Goal: Task Accomplishment & Management: Complete application form

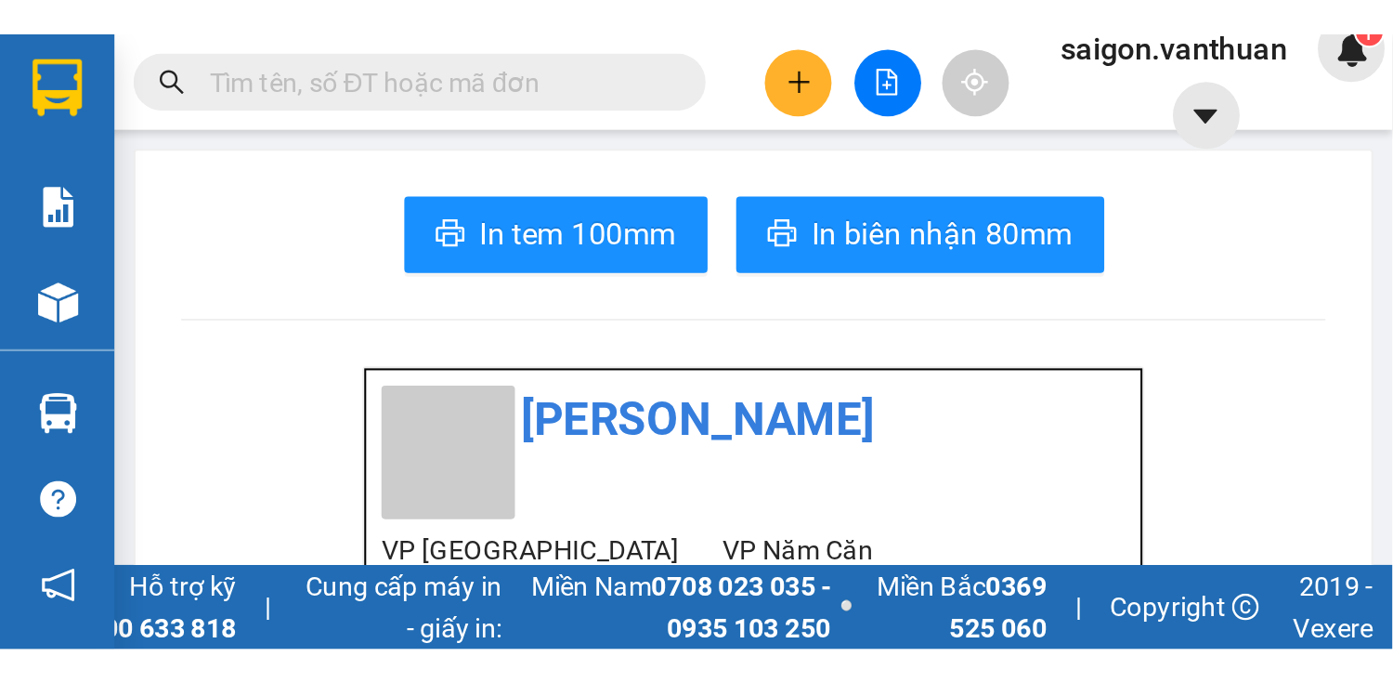
scroll to position [122, 0]
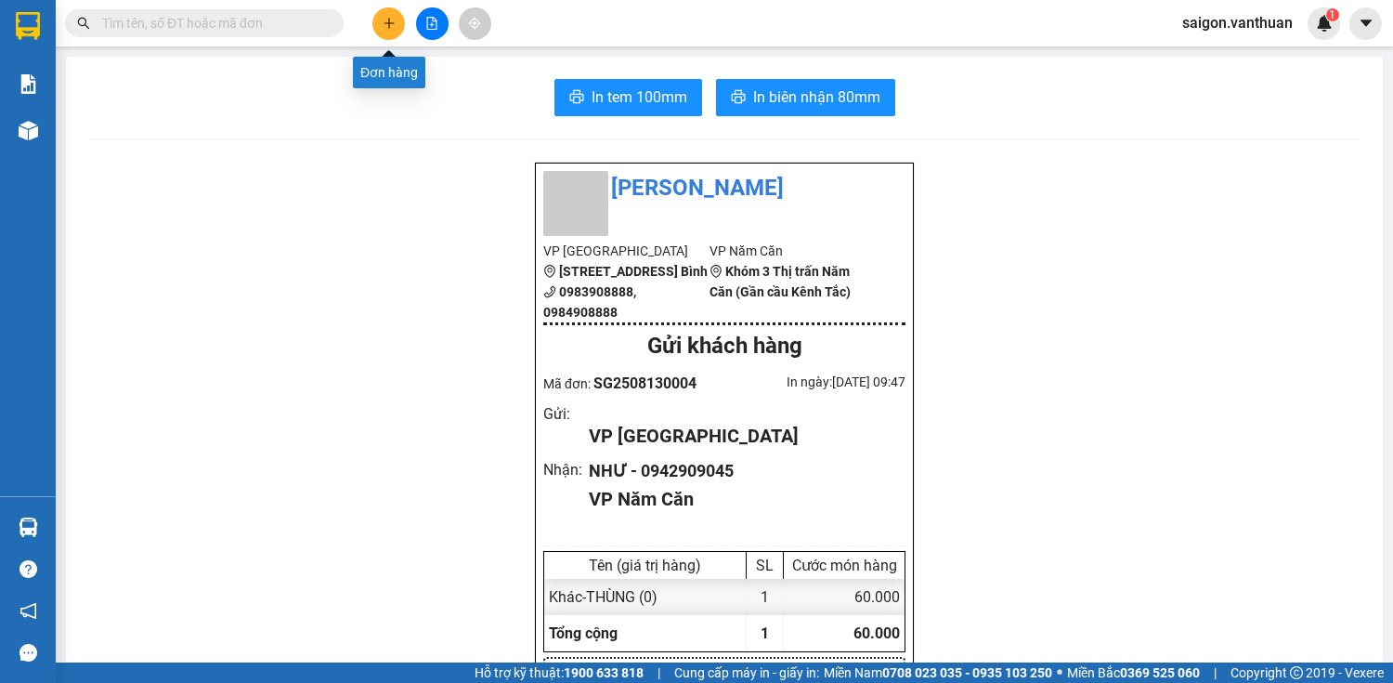
click at [383, 17] on button at bounding box center [388, 23] width 33 height 33
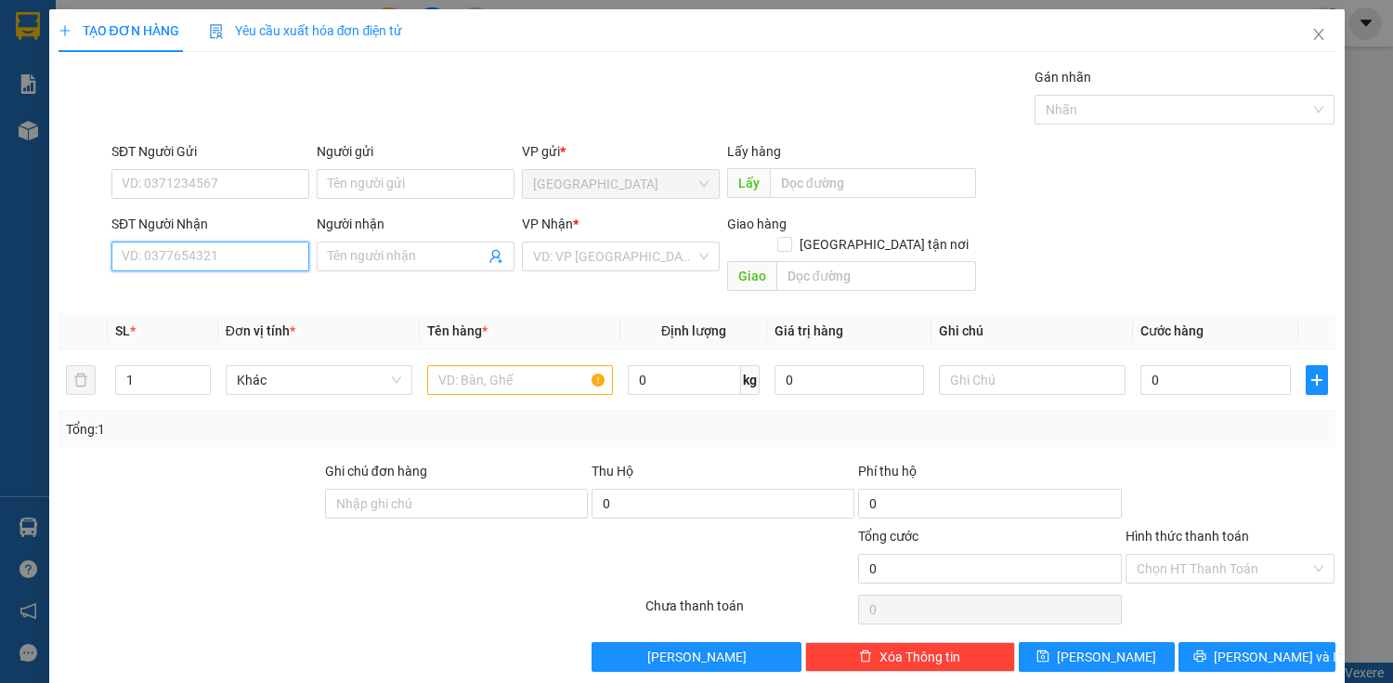
click at [176, 260] on input "SĐT Người Nhận" at bounding box center [210, 257] width 198 height 30
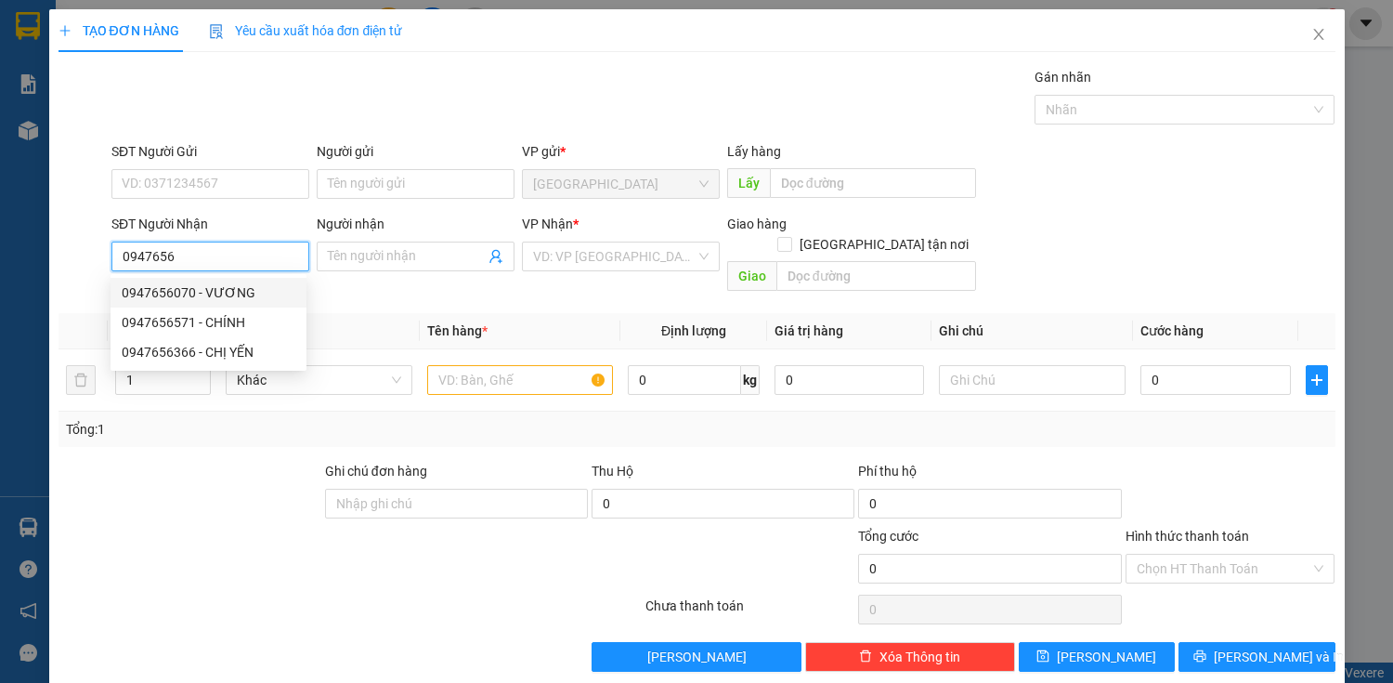
click at [196, 287] on div "0947656070 - VƯƠNG" at bounding box center [209, 292] width 174 height 20
type input "0947656070"
type input "VƯƠNG"
checkbox input "true"
type input "ĐỘI 2"
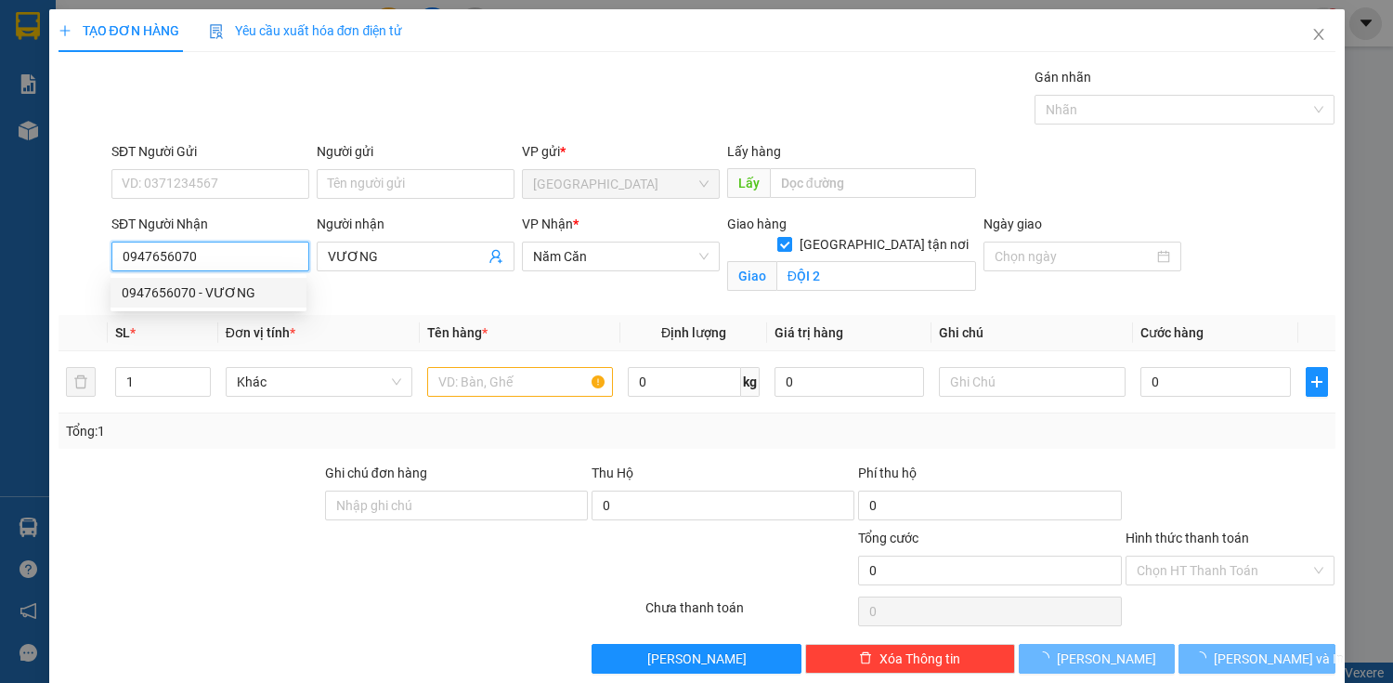
type input "70.000"
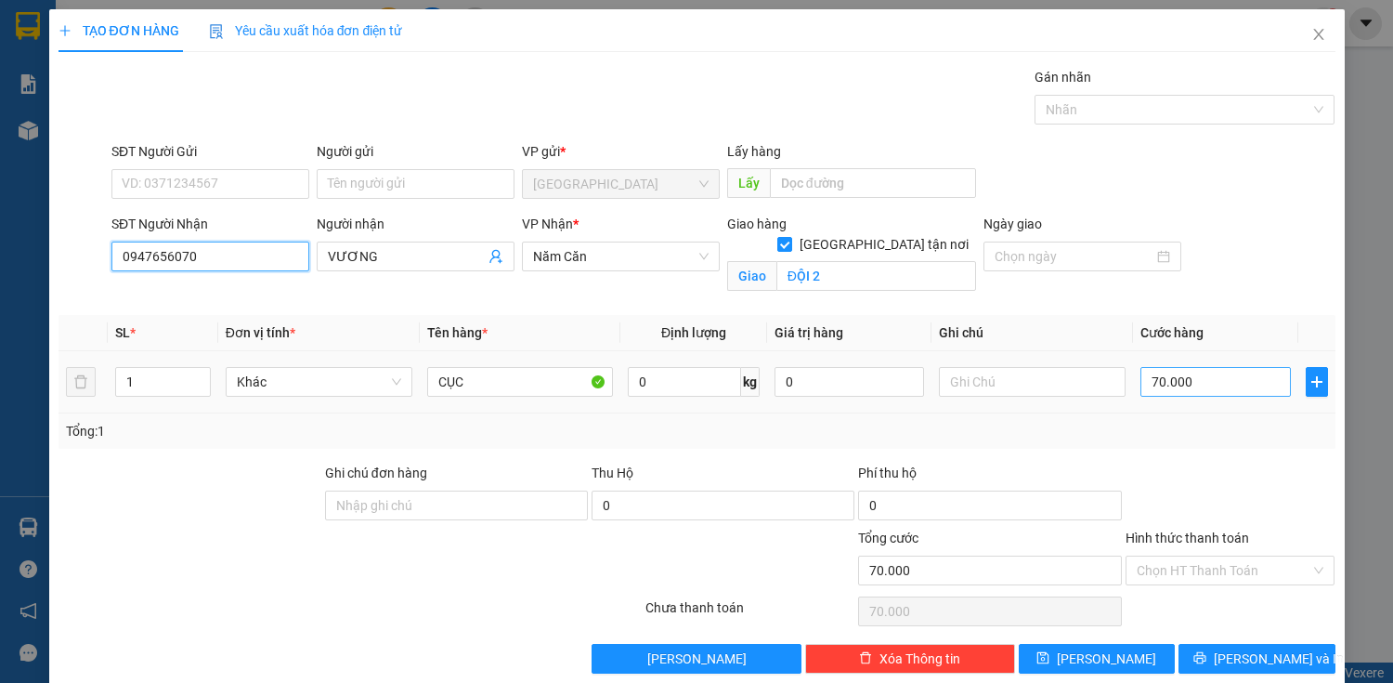
type input "0947656070"
click at [677, 298] on input "70.000" at bounding box center [1216, 382] width 150 height 30
click at [677, 298] on div at bounding box center [1231, 495] width 214 height 65
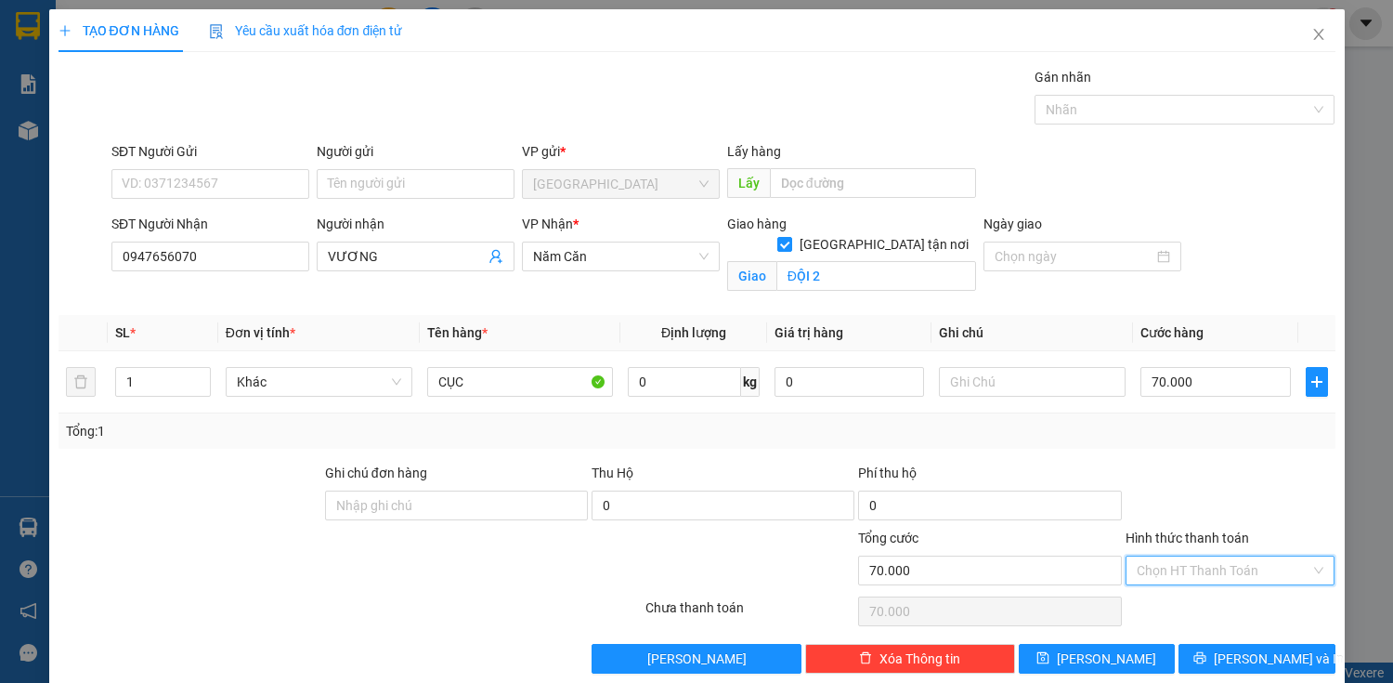
click at [677, 298] on input "Hình thức thanh toán" at bounding box center [1224, 570] width 175 height 28
click at [677, 298] on div "Tại văn phòng" at bounding box center [1220, 605] width 186 height 20
type input "0"
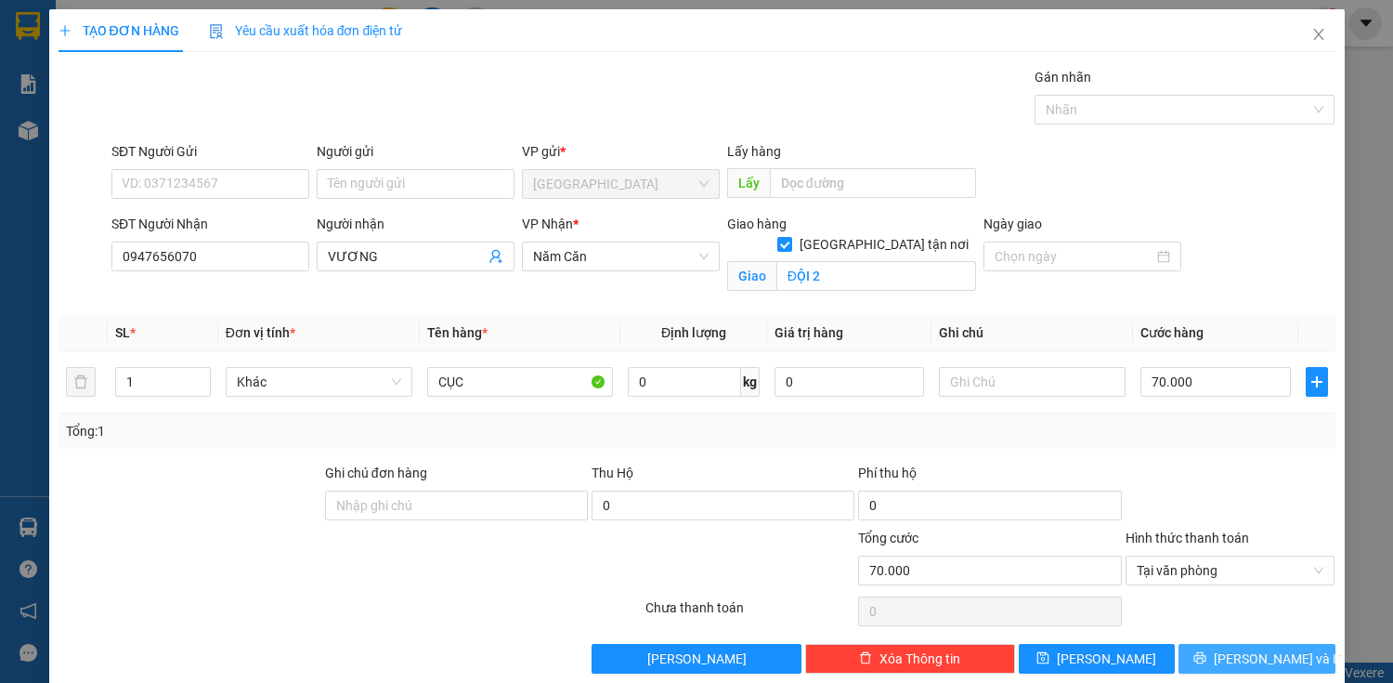
click at [677, 298] on icon "printer" at bounding box center [1201, 658] width 12 height 12
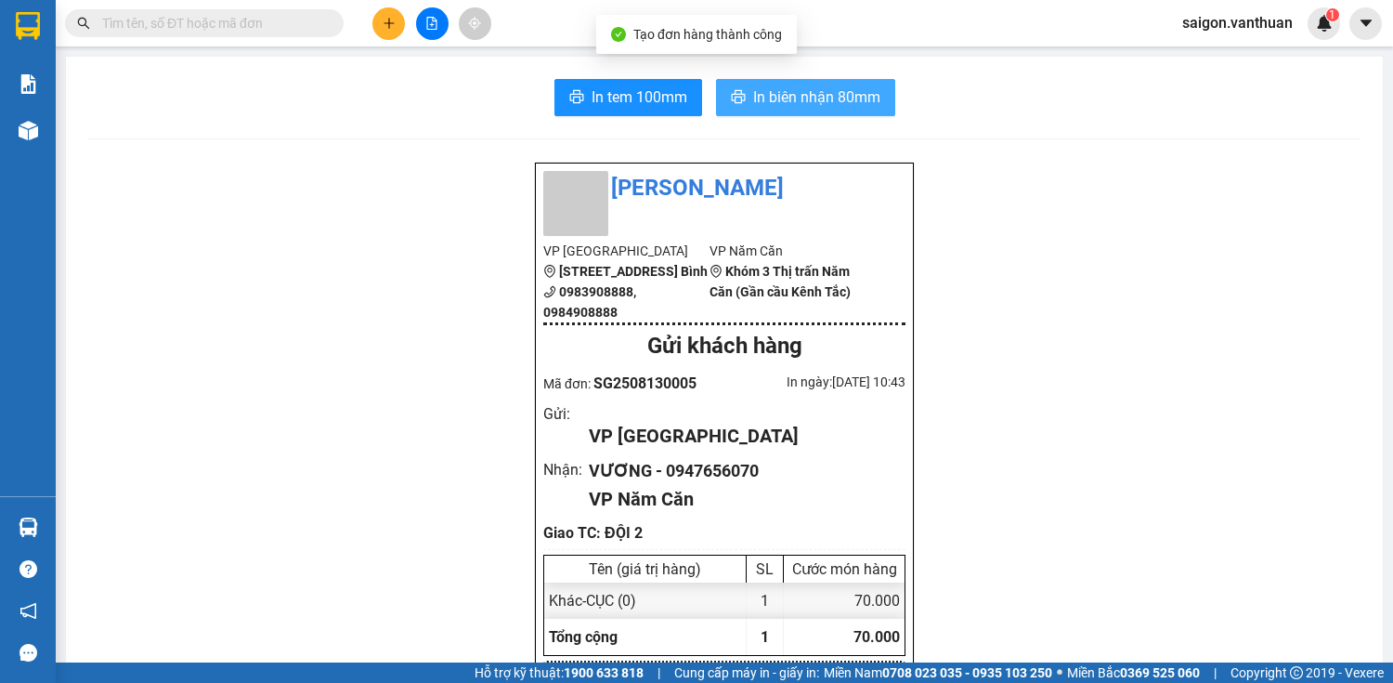
click at [677, 102] on span "In biên nhận 80mm" at bounding box center [816, 96] width 127 height 23
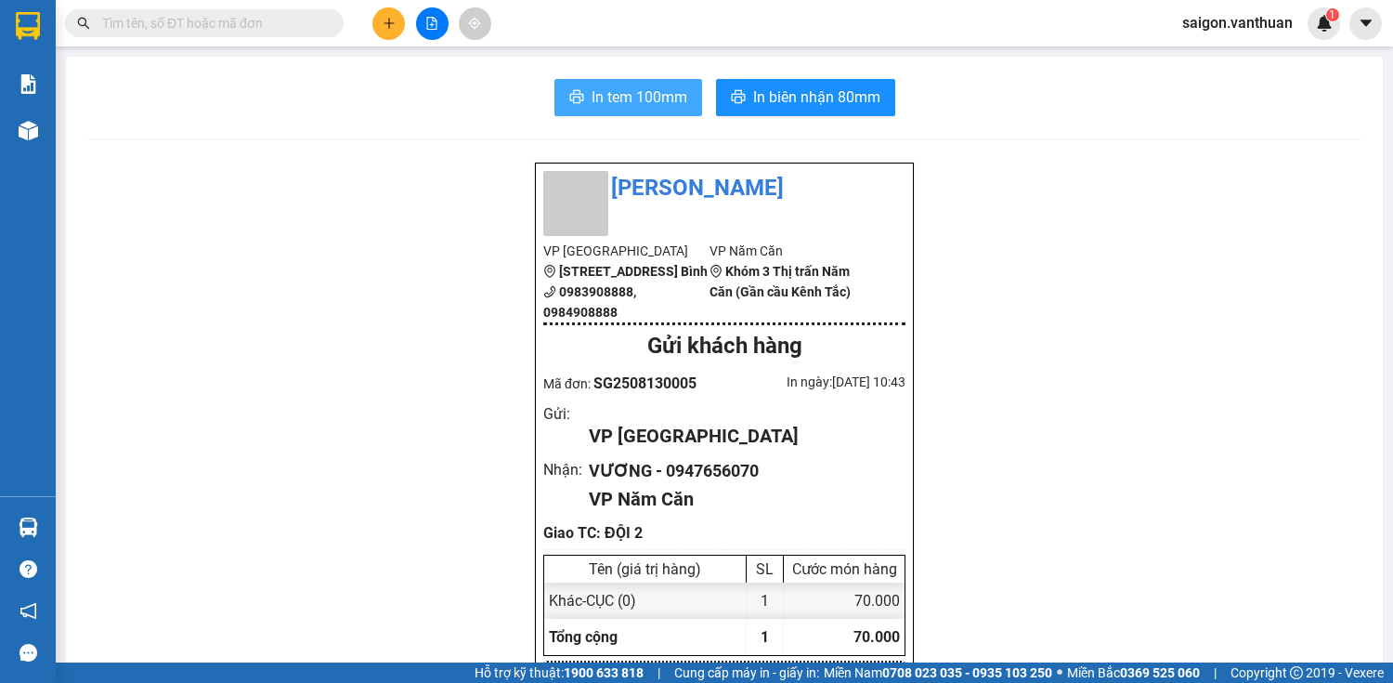
click at [622, 97] on span "In tem 100mm" at bounding box center [640, 96] width 96 height 23
click at [390, 23] on icon "plus" at bounding box center [389, 23] width 13 height 13
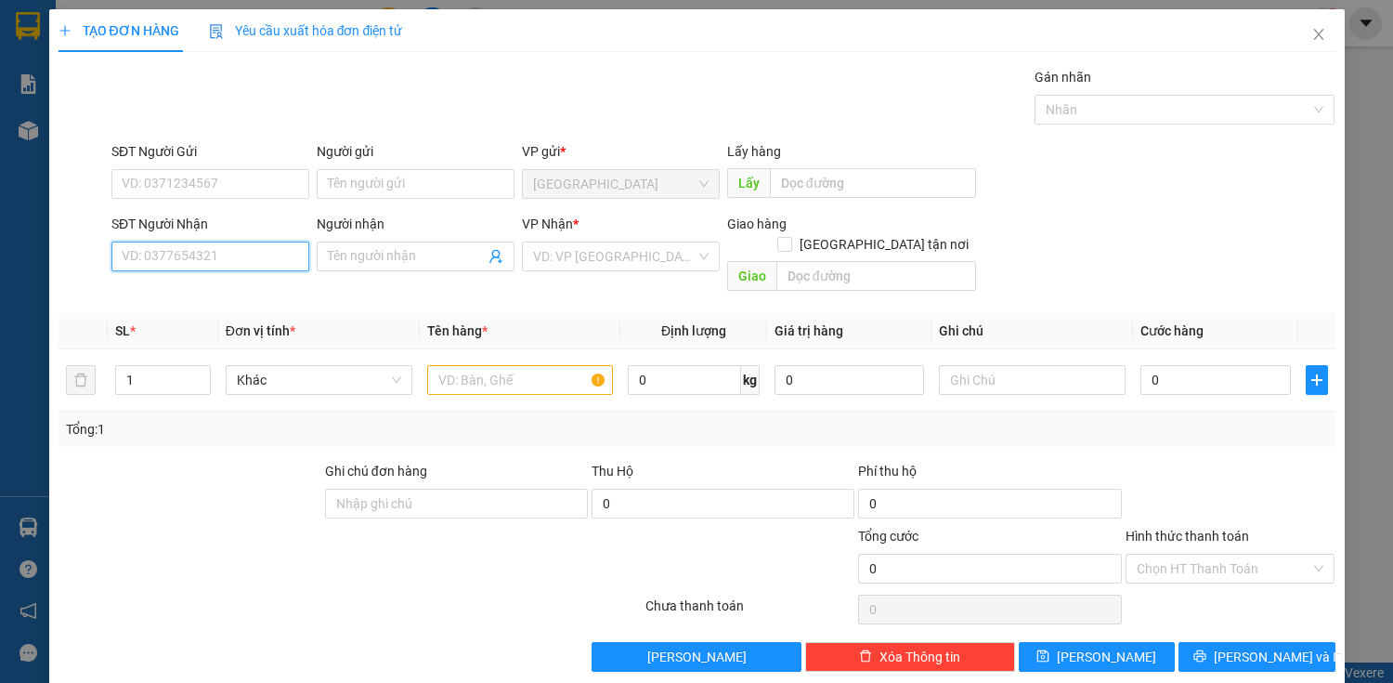
drag, startPoint x: 221, startPoint y: 260, endPoint x: 221, endPoint y: 238, distance: 22.3
click at [221, 244] on input "SĐT Người Nhận" at bounding box center [210, 257] width 198 height 30
click at [224, 250] on input "SĐT Người Nhận" at bounding box center [210, 257] width 198 height 30
click at [199, 290] on div "0947656070 - VƯƠNG" at bounding box center [209, 292] width 174 height 20
type input "0947656070"
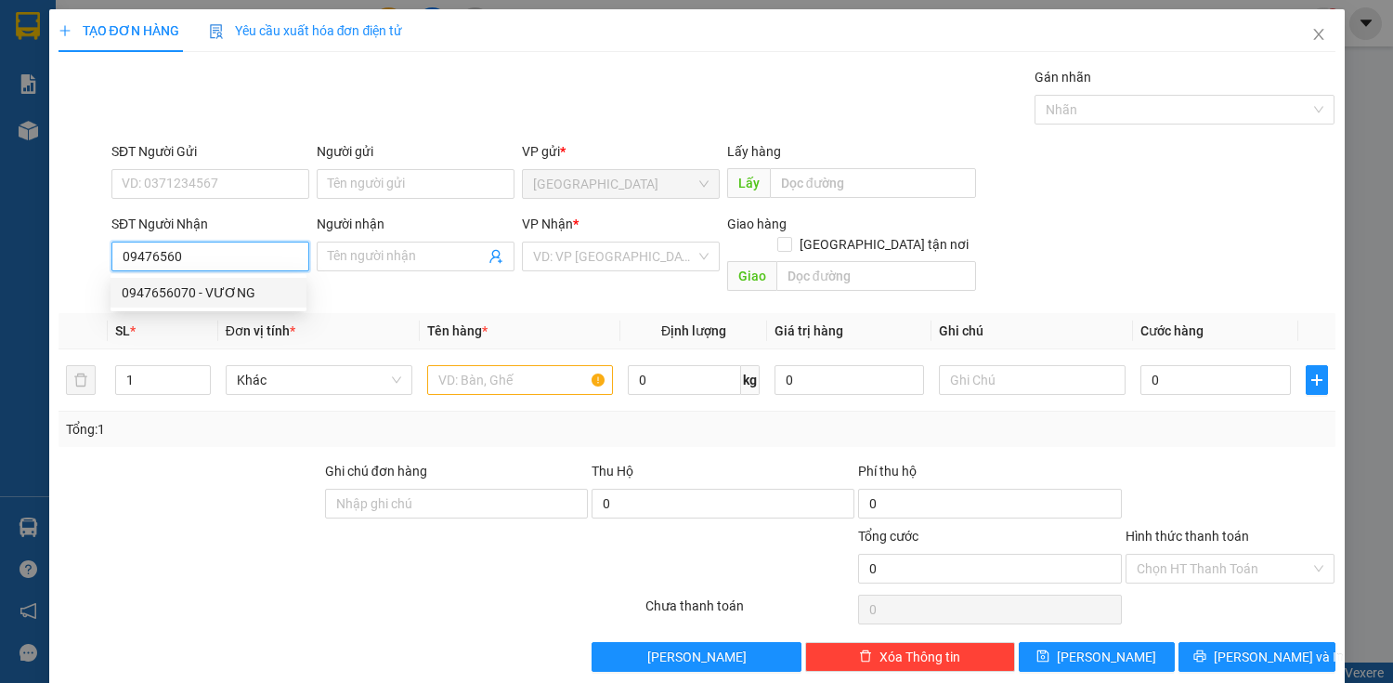
type input "VƯƠNG"
checkbox input "true"
type input "ĐỘI 2"
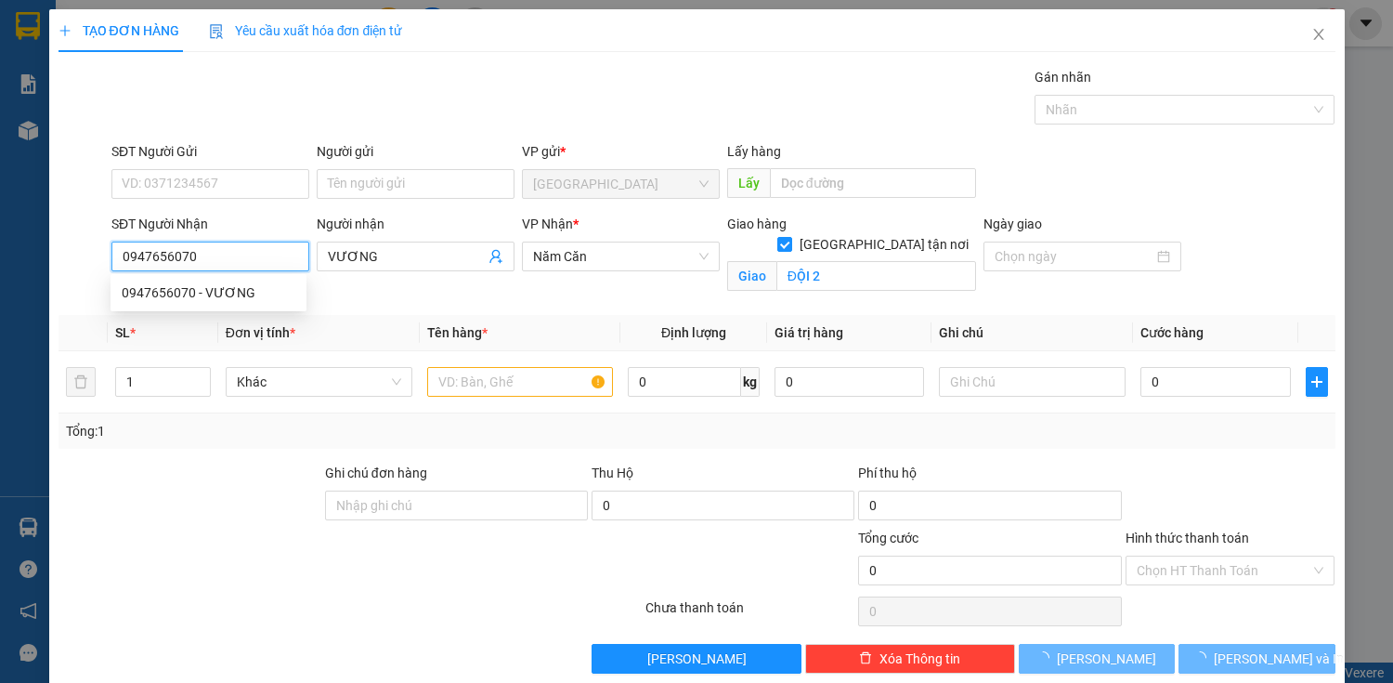
type input "70.000"
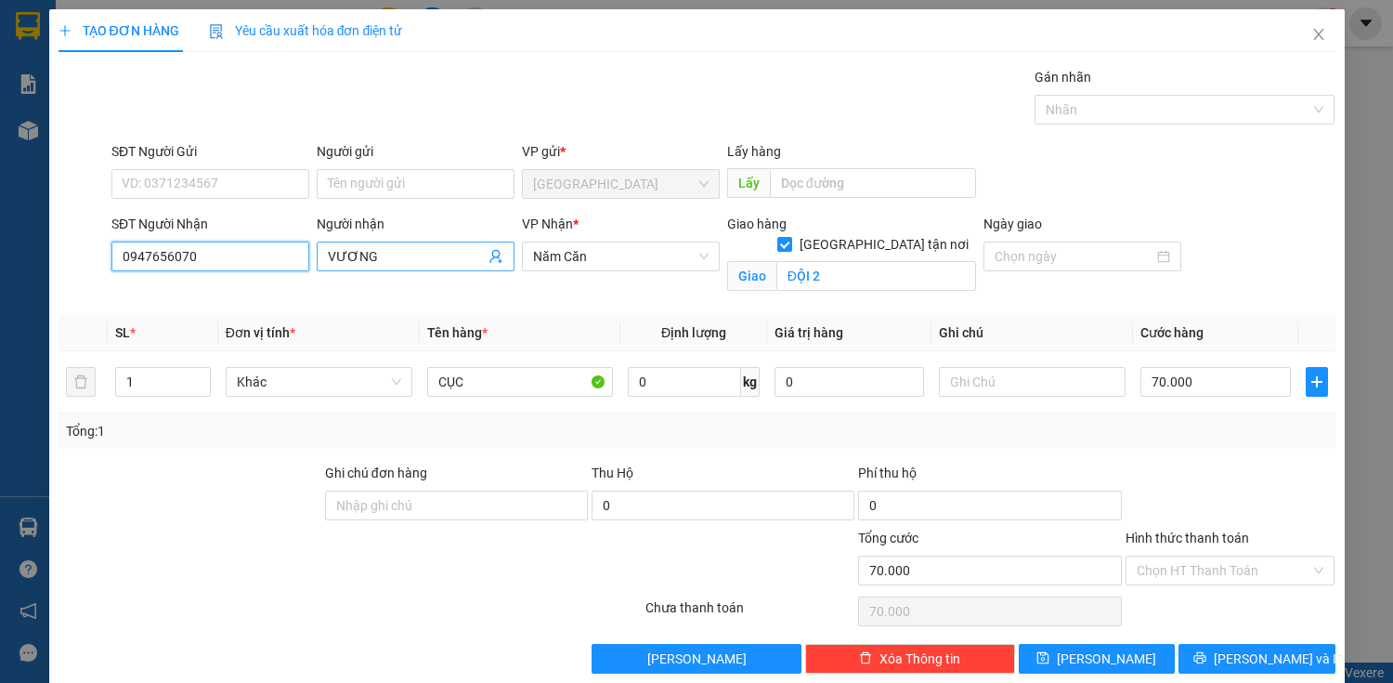
type input "0947656070"
click at [418, 254] on input "VƯƠNG" at bounding box center [406, 256] width 157 height 20
drag, startPoint x: 436, startPoint y: 255, endPoint x: 375, endPoint y: 255, distance: 60.4
click at [375, 255] on input "[PERSON_NAME]" at bounding box center [406, 256] width 157 height 20
type input "VƯƠNG"
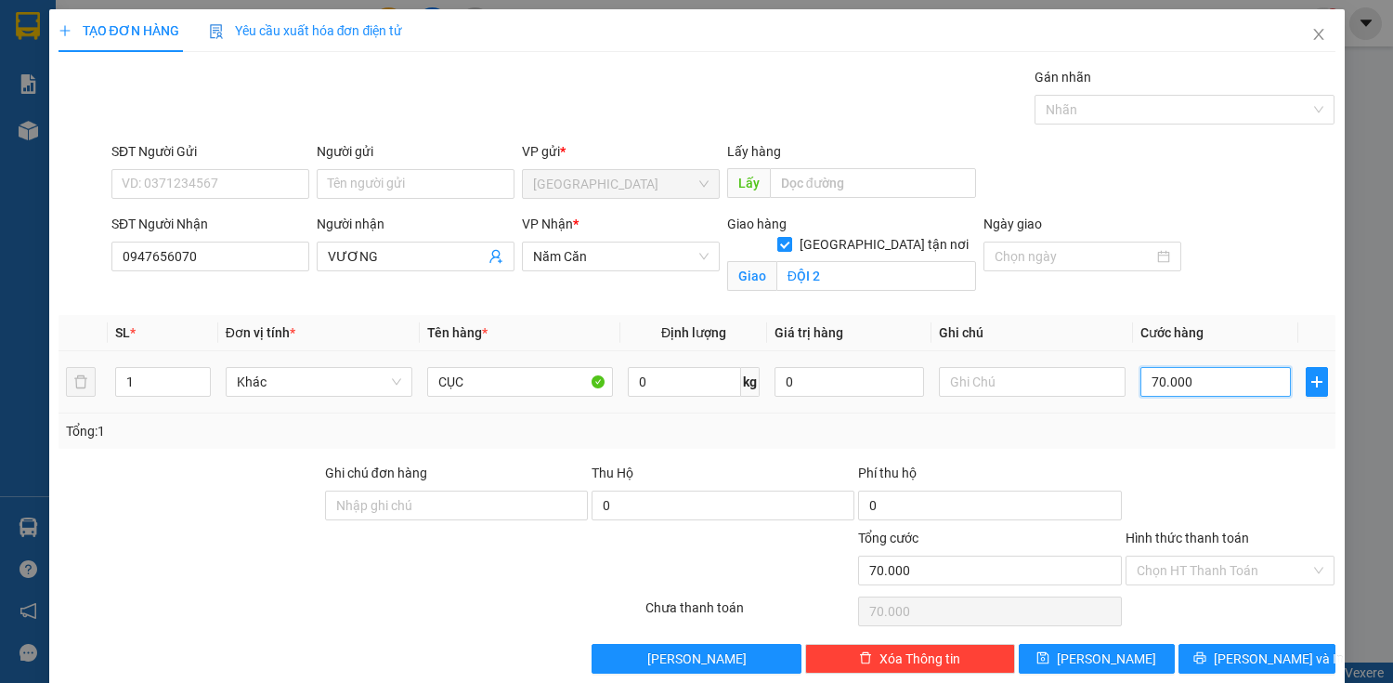
click at [677, 298] on input "70.000" at bounding box center [1216, 382] width 150 height 30
type input "1"
type input "12"
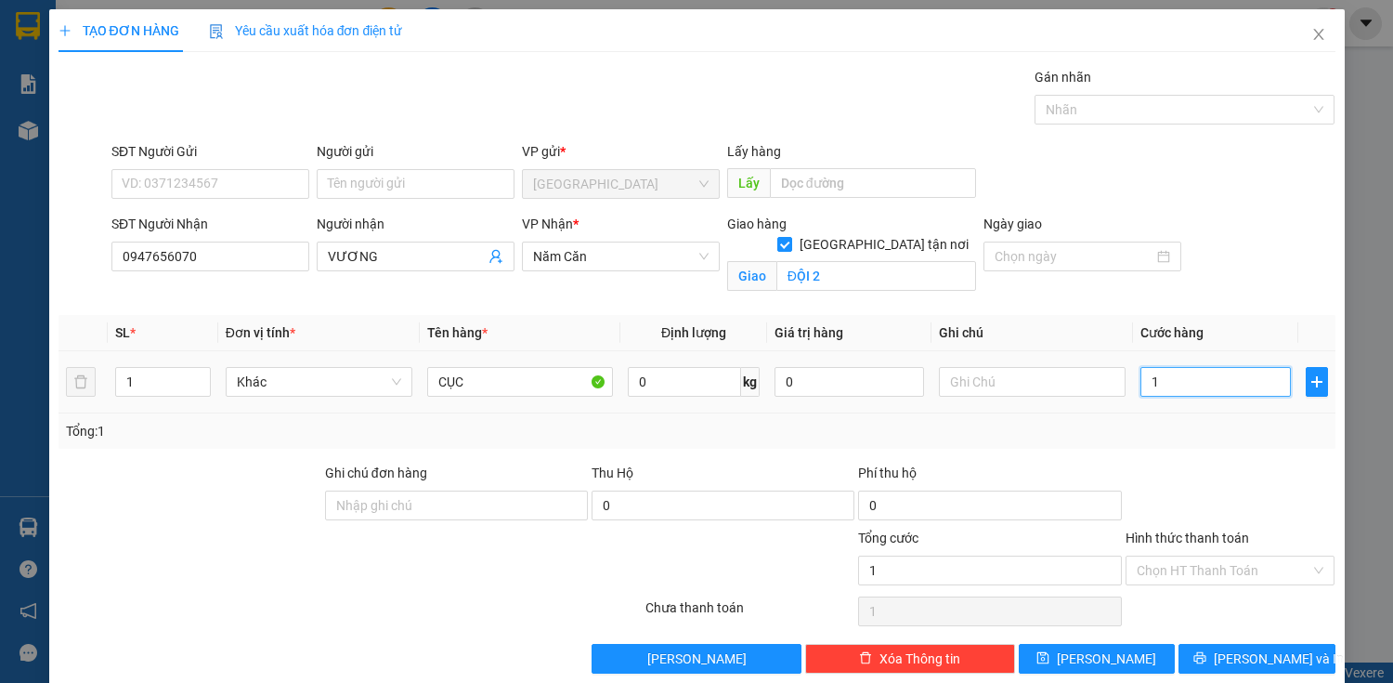
type input "12"
type input "120"
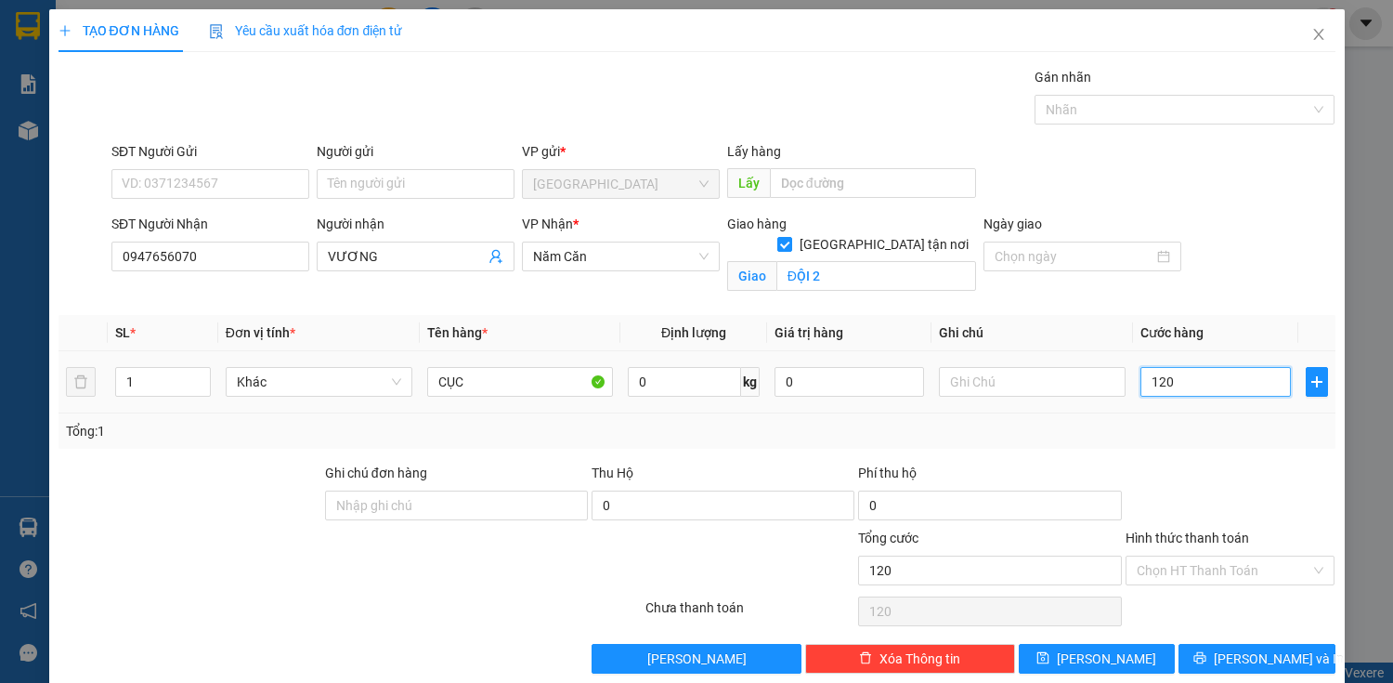
type input "1.200"
type input "12.000"
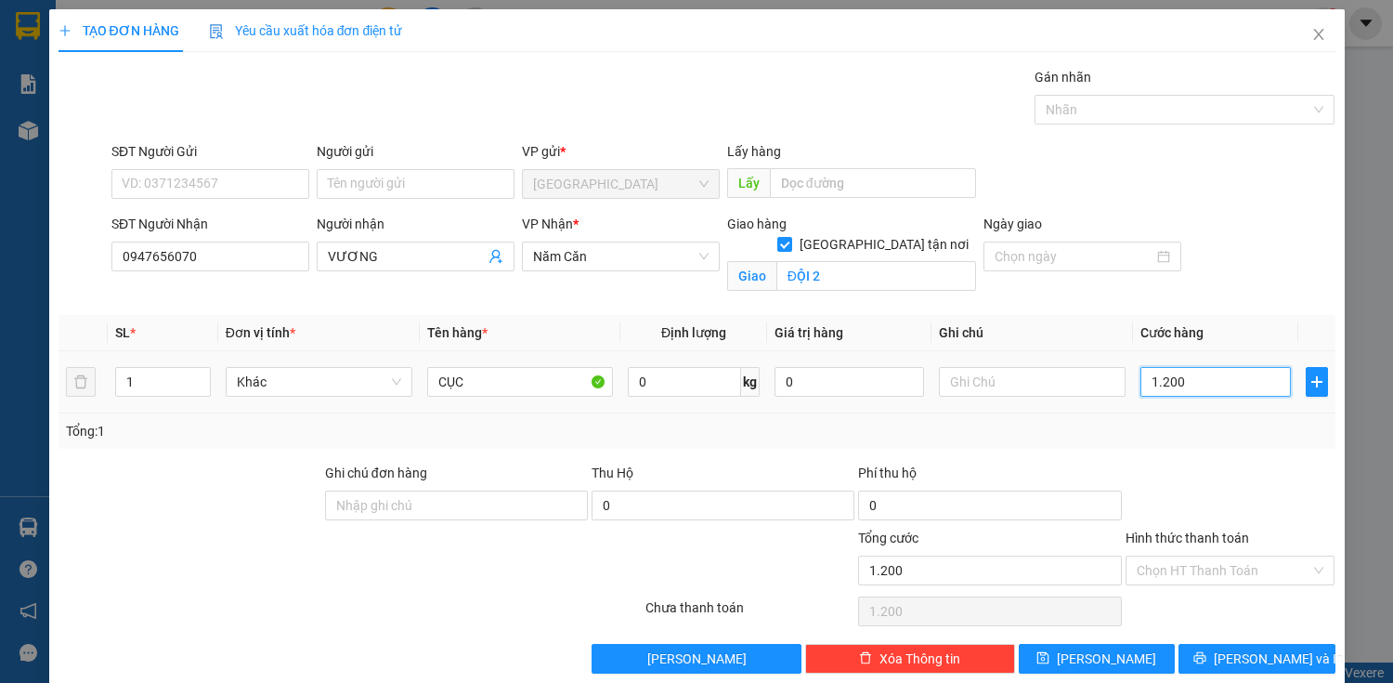
type input "12.000"
type input "120.000"
click at [677, 298] on button "[PERSON_NAME] và In" at bounding box center [1257, 659] width 156 height 30
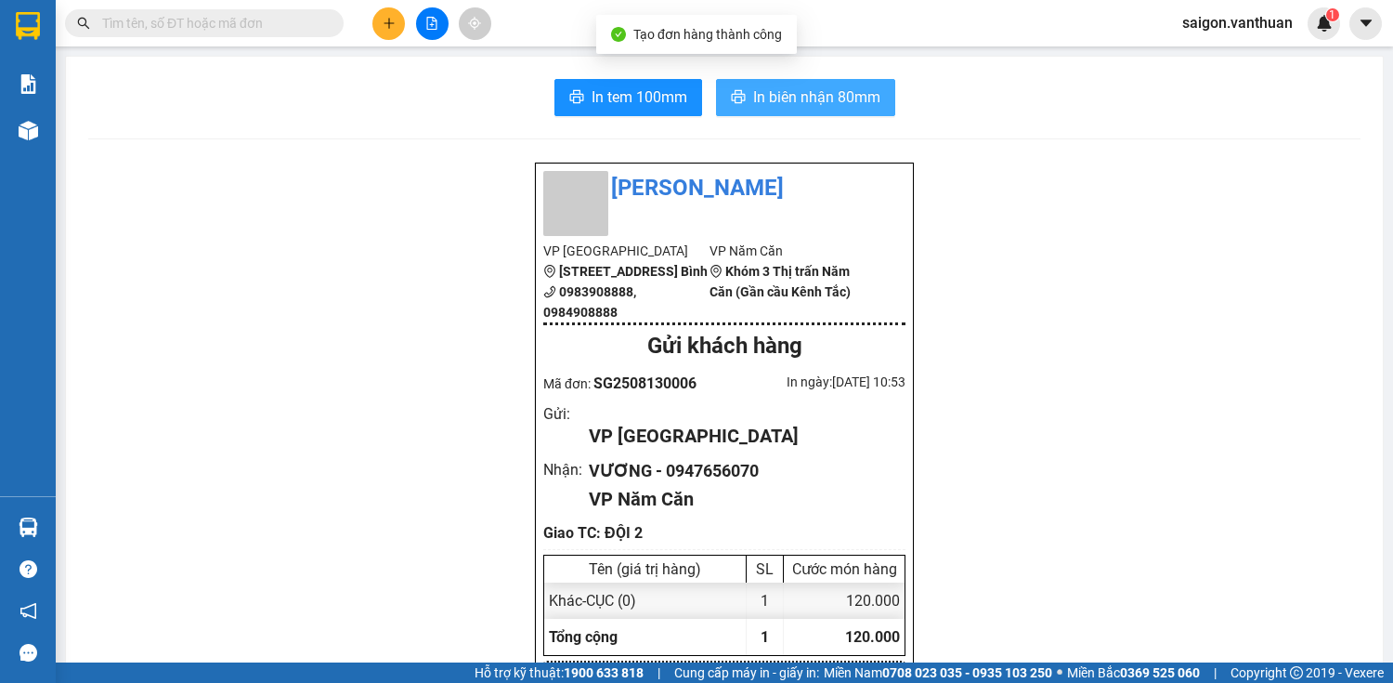
click at [677, 101] on span "In biên nhận 80mm" at bounding box center [816, 96] width 127 height 23
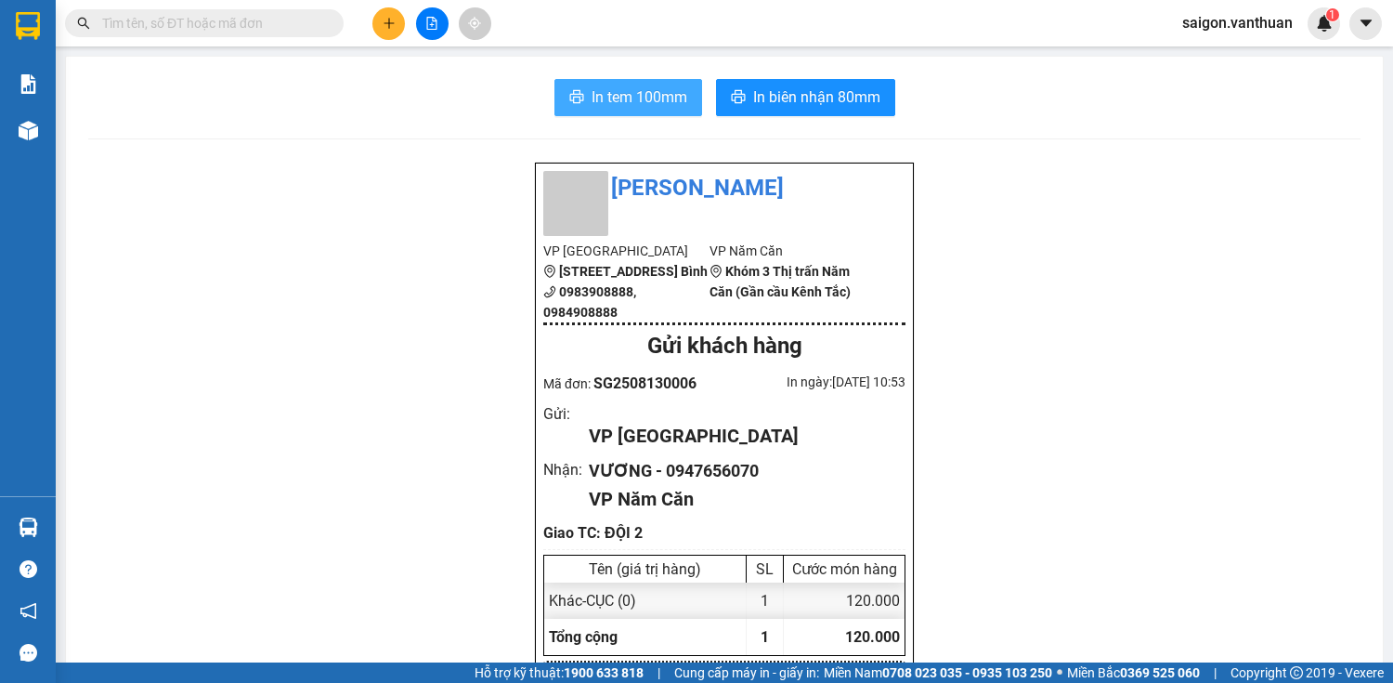
click at [652, 108] on span "In tem 100mm" at bounding box center [640, 96] width 96 height 23
